Goal: Obtain resource: Download file/media

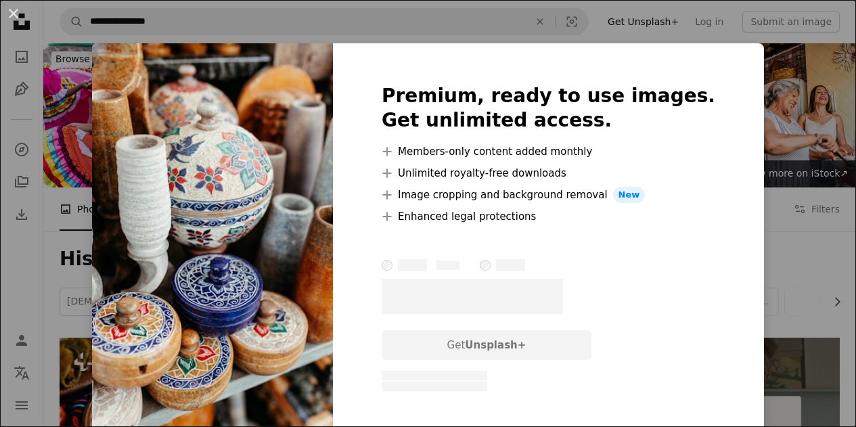
scroll to position [1181, 0]
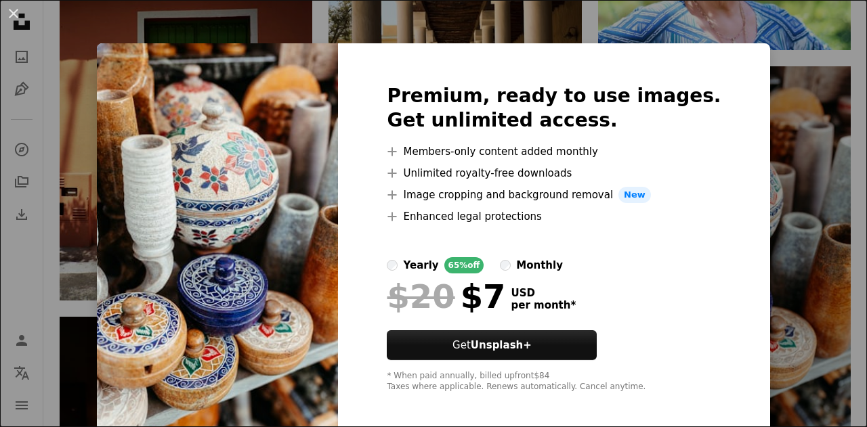
click at [311, 240] on img at bounding box center [217, 238] width 241 height 390
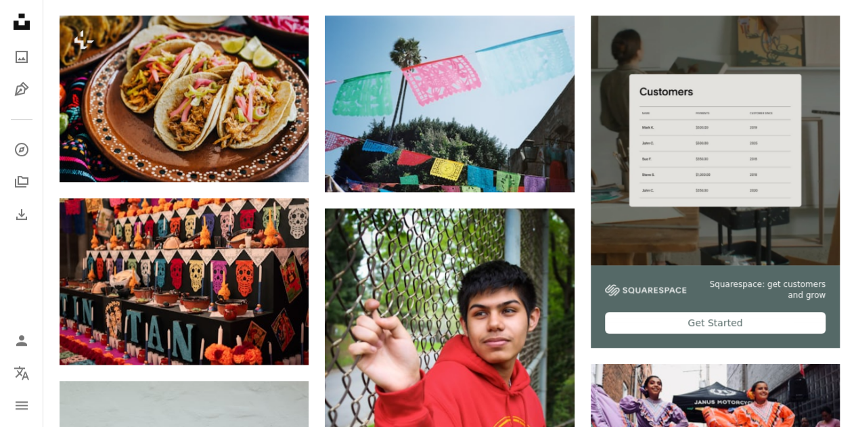
scroll to position [321, 0]
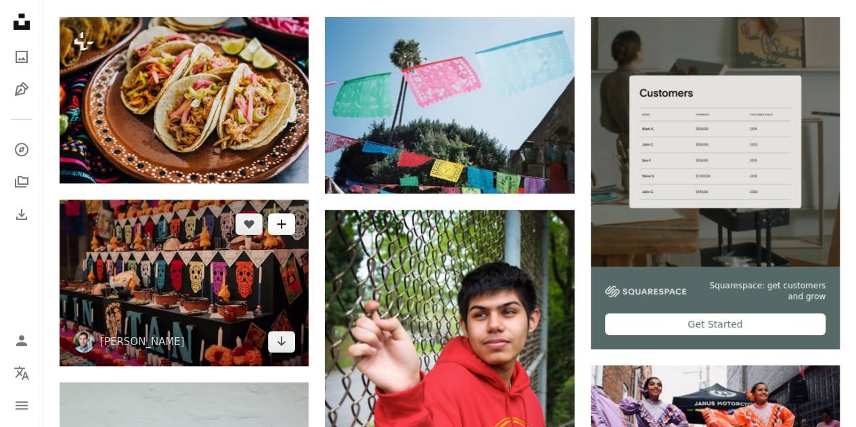
click at [280, 219] on icon "A plus sign" at bounding box center [281, 224] width 11 height 11
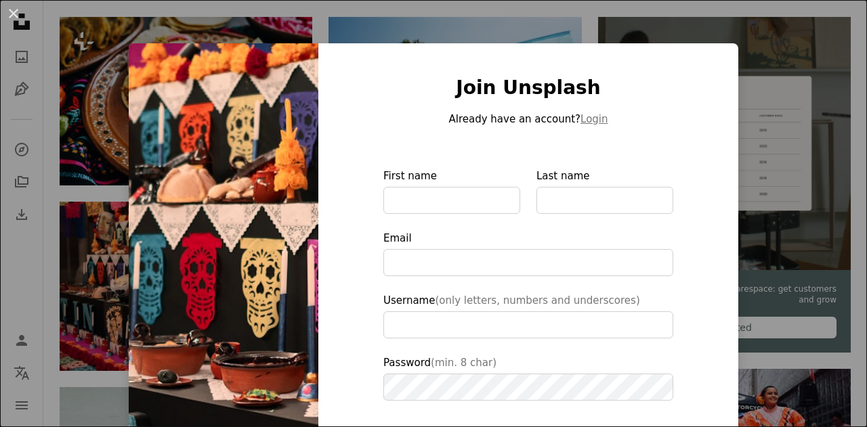
click at [469, 28] on div "An X shape Join Unsplash Already have an account? Login First name Last name Em…" at bounding box center [433, 213] width 867 height 427
